Goal: Task Accomplishment & Management: Manage account settings

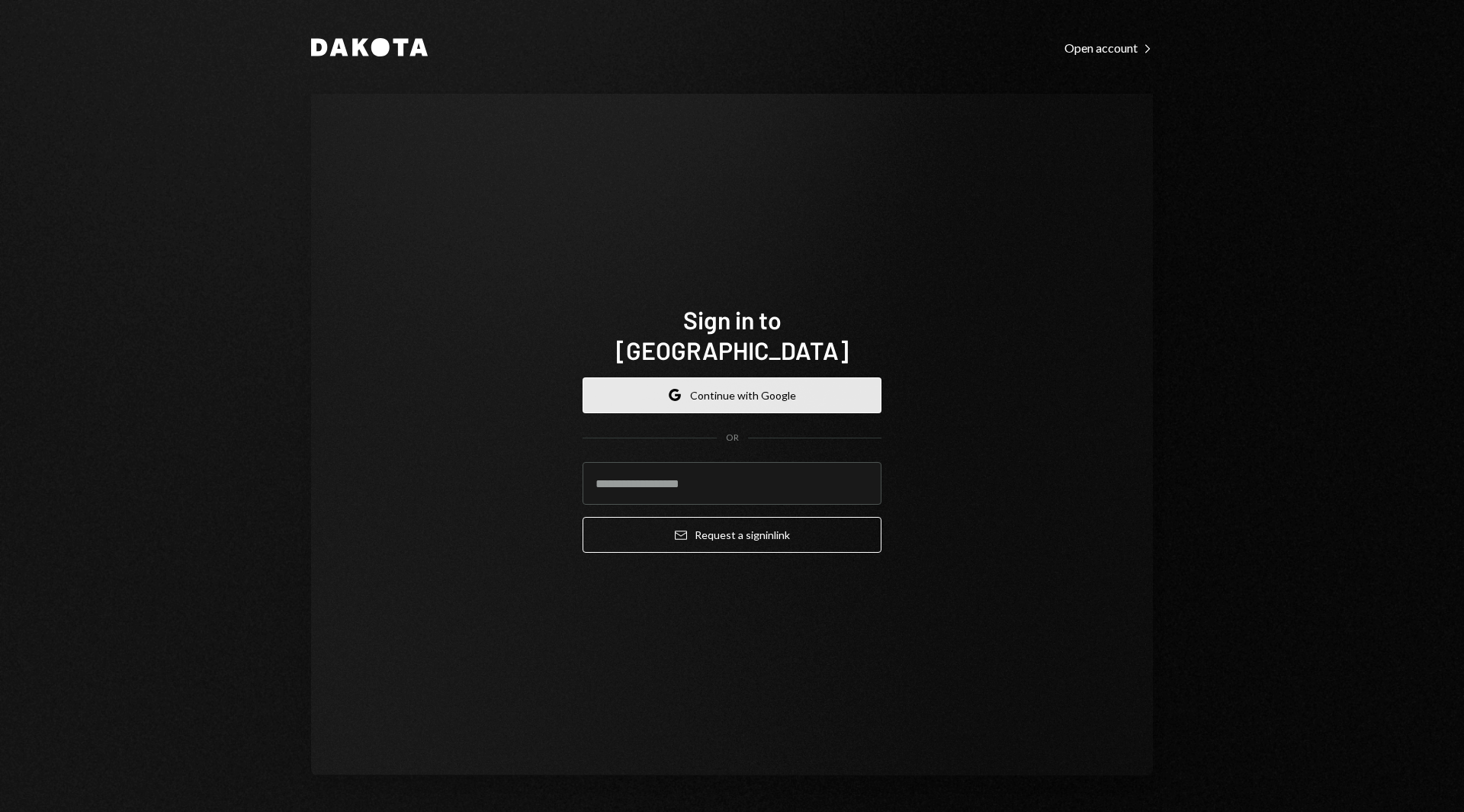
click at [679, 377] on button "Google Continue with Google" at bounding box center [732, 395] width 299 height 36
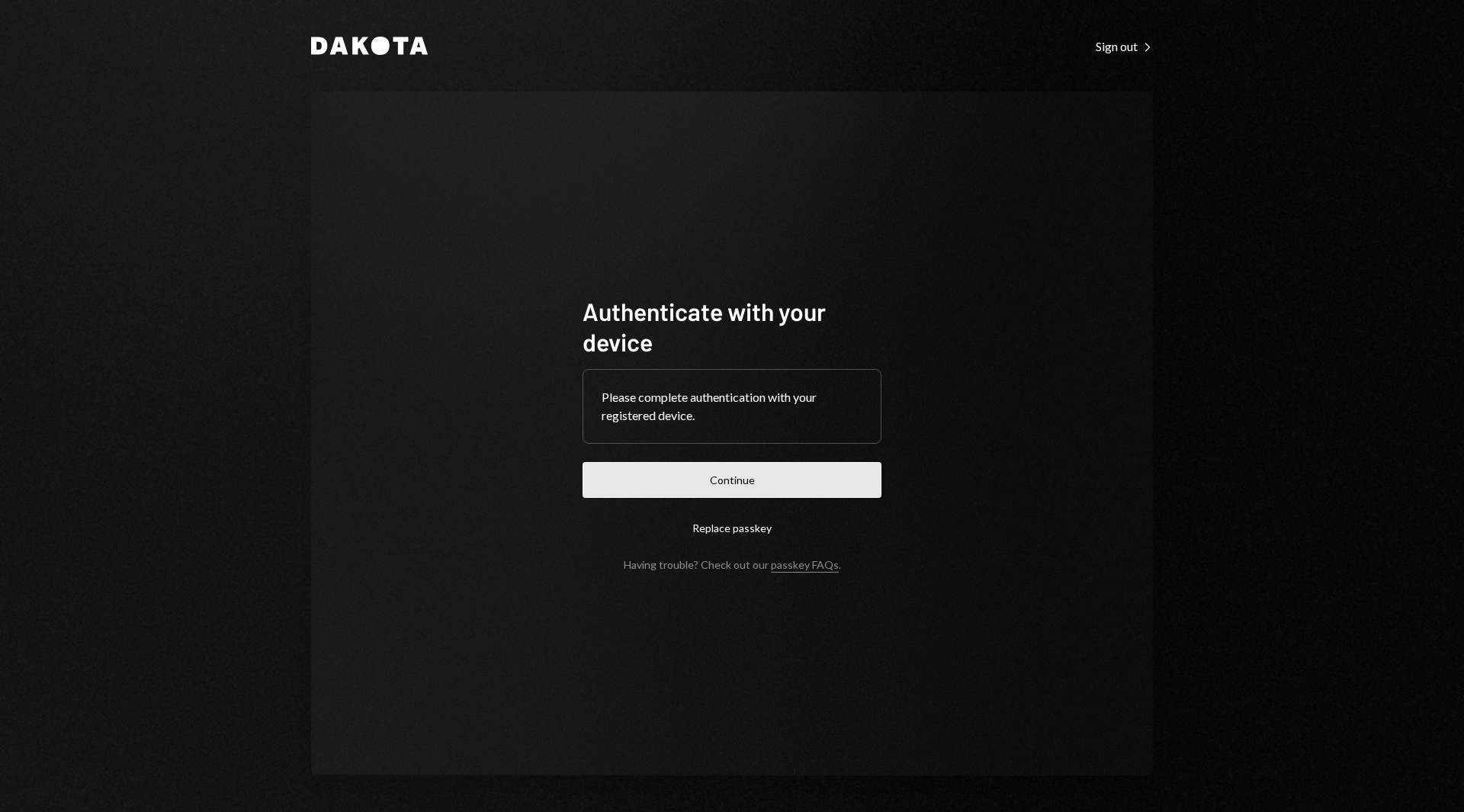
click at [694, 474] on button "Continue" at bounding box center [732, 480] width 299 height 36
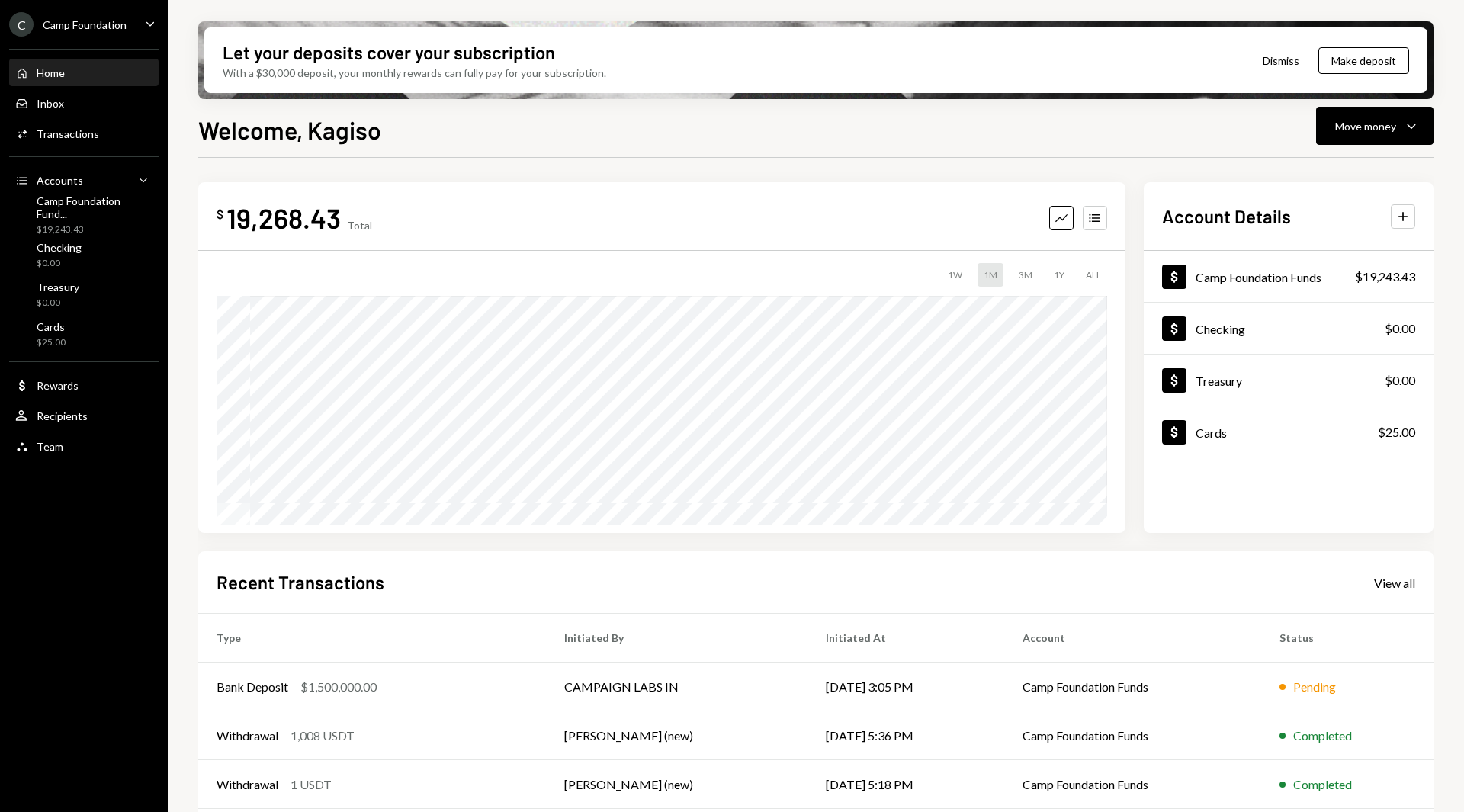
click at [104, 31] on div "C Camp Foundation" at bounding box center [68, 24] width 117 height 24
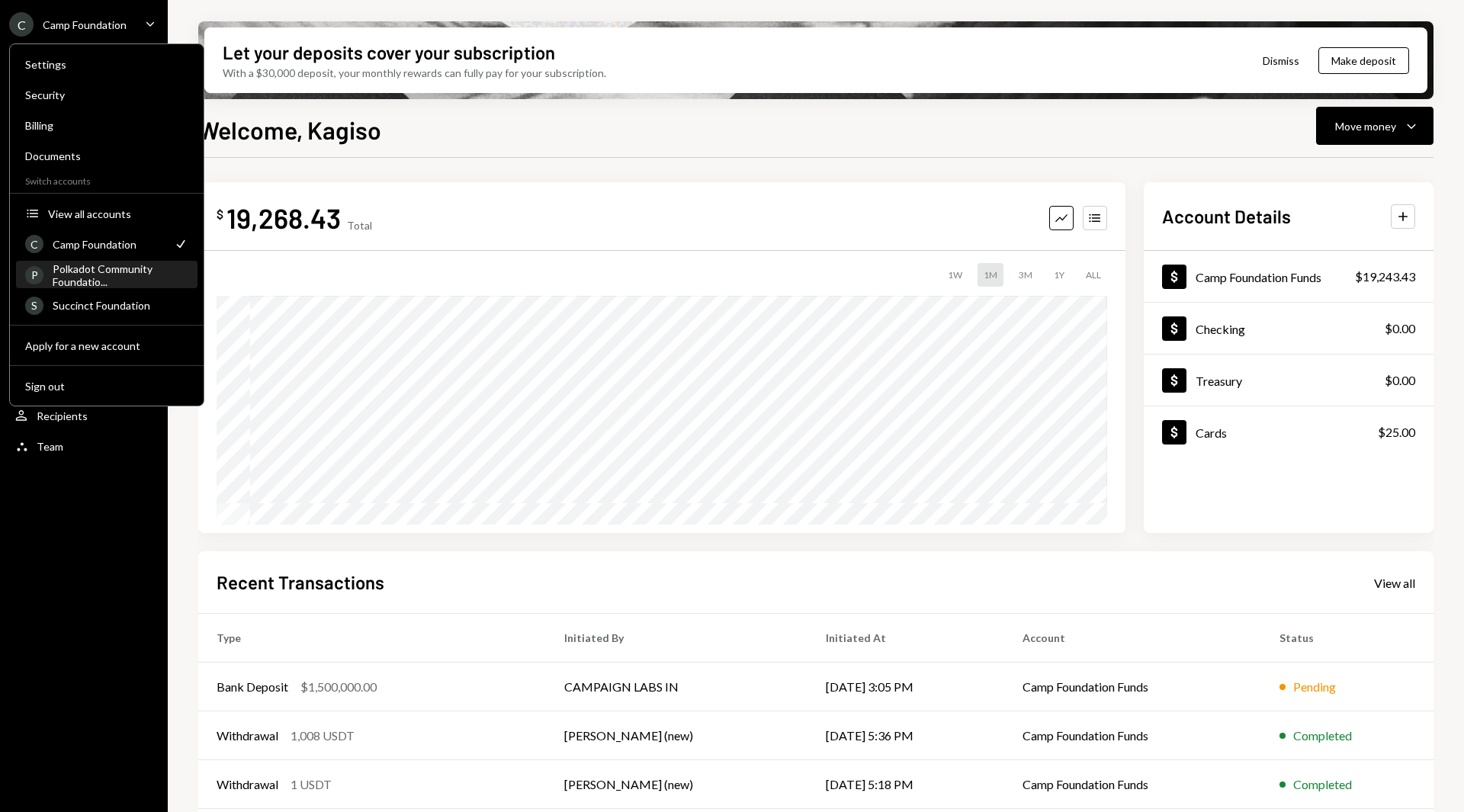
click at [113, 279] on div "Polkadot Community Foundatio..." at bounding box center [120, 275] width 136 height 26
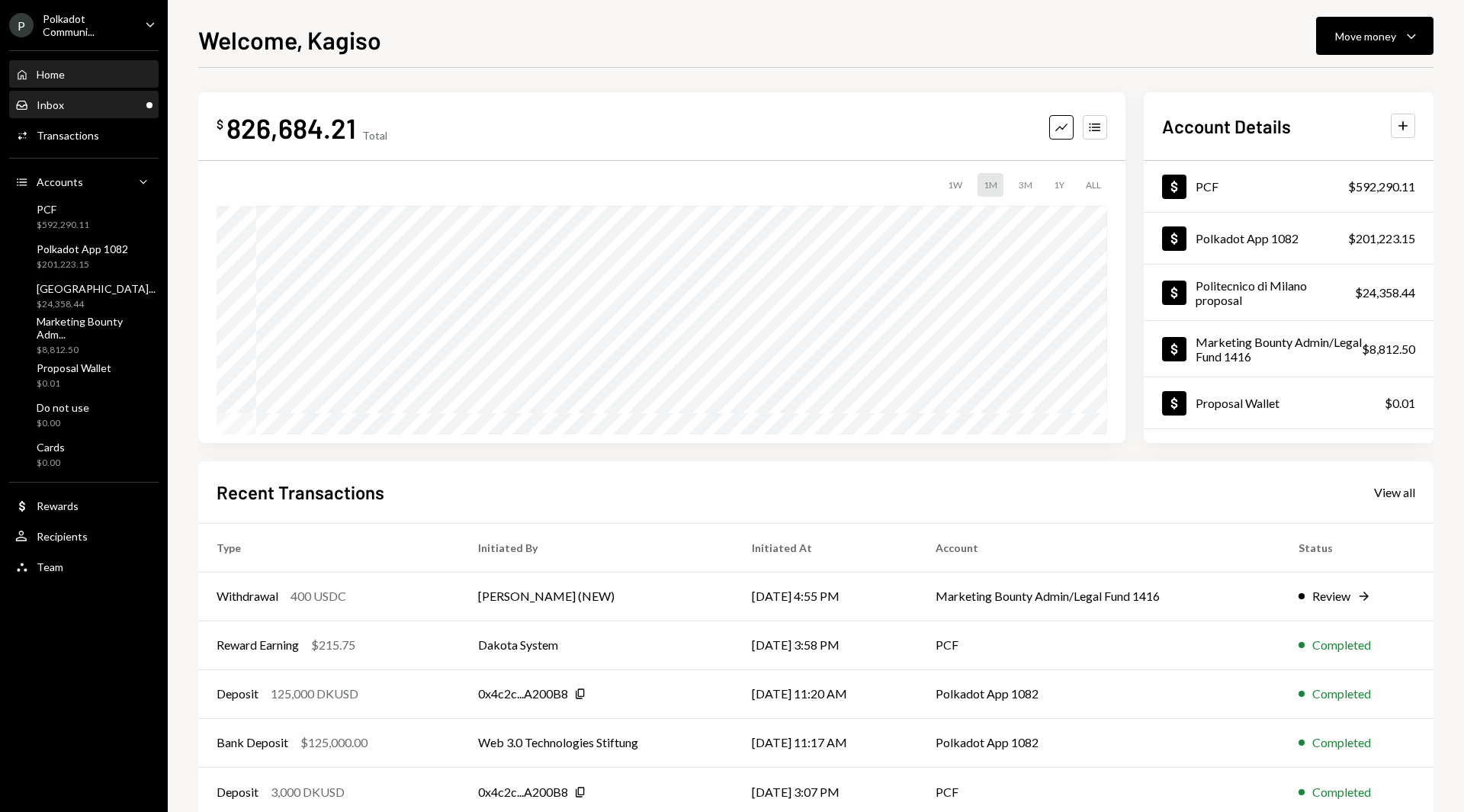
click at [102, 114] on div "Inbox Inbox" at bounding box center [84, 105] width 137 height 26
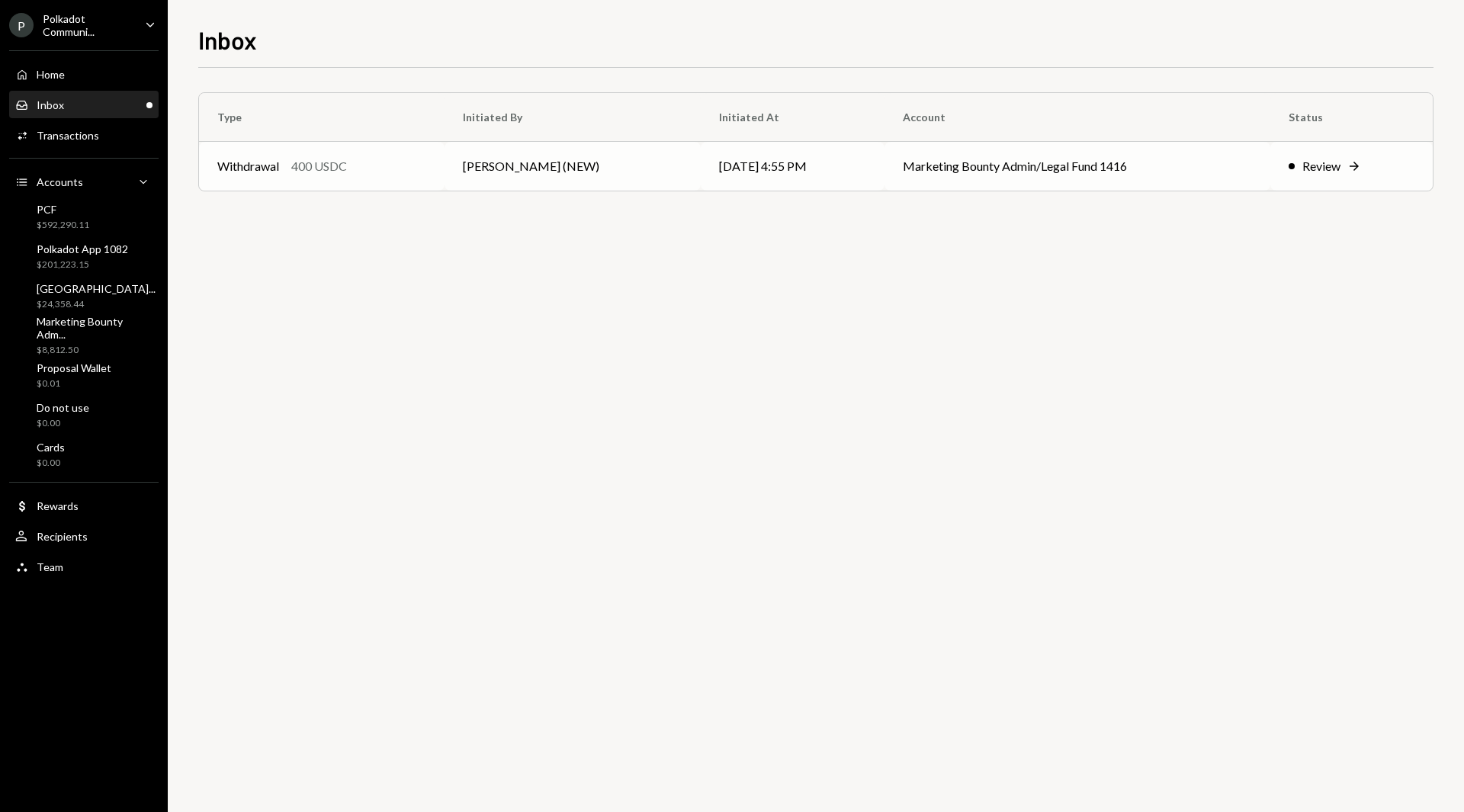
click at [838, 159] on td "08/21/25 4:55 PM" at bounding box center [792, 165] width 184 height 49
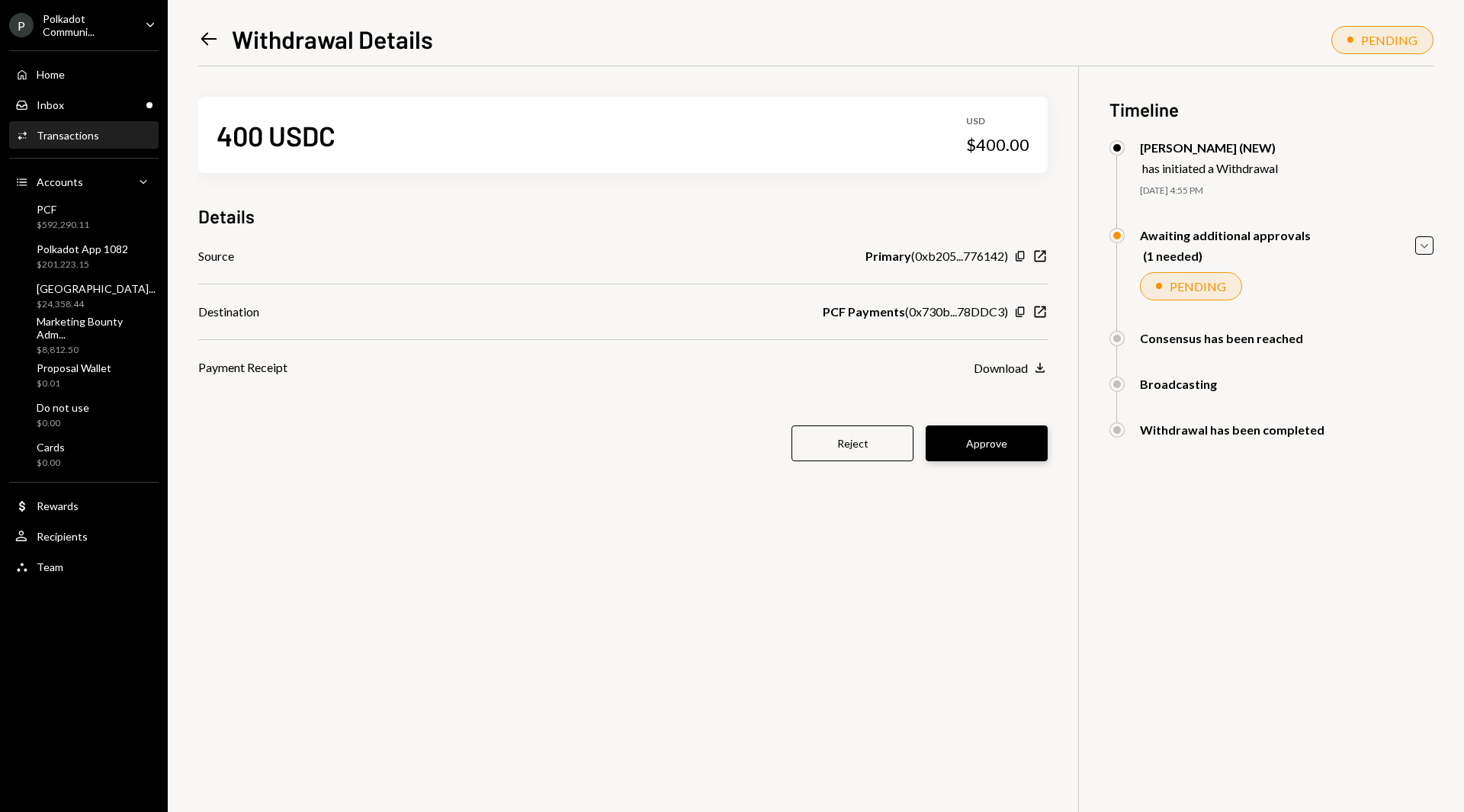
click at [964, 454] on button "Approve" at bounding box center [986, 443] width 122 height 36
